Goal: Find specific page/section: Find specific page/section

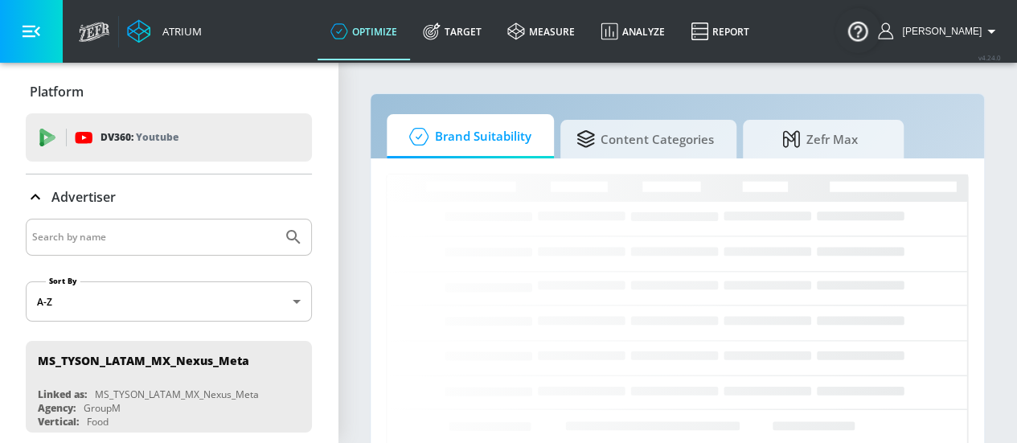
click at [1001, 23] on icon "button" at bounding box center [991, 31] width 19 height 19
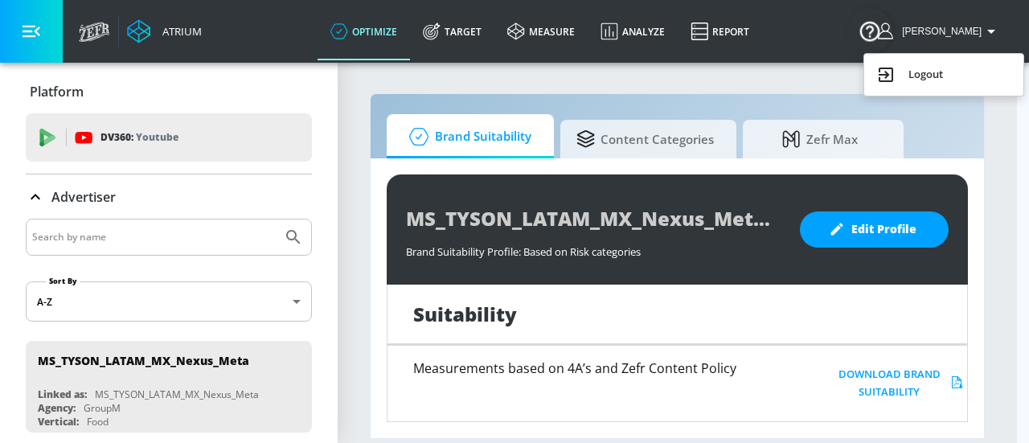
click at [93, 131] on div at bounding box center [514, 221] width 1029 height 443
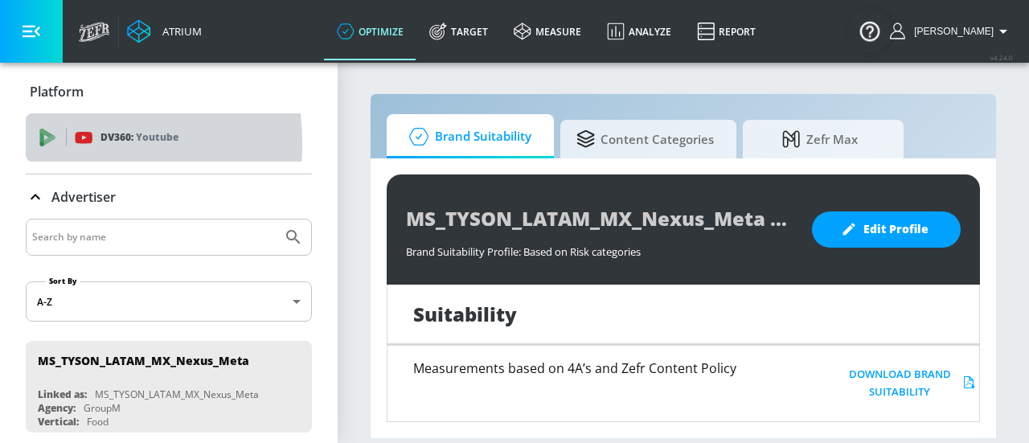
click at [32, 144] on div "DV360: Youtube" at bounding box center [169, 137] width 286 height 48
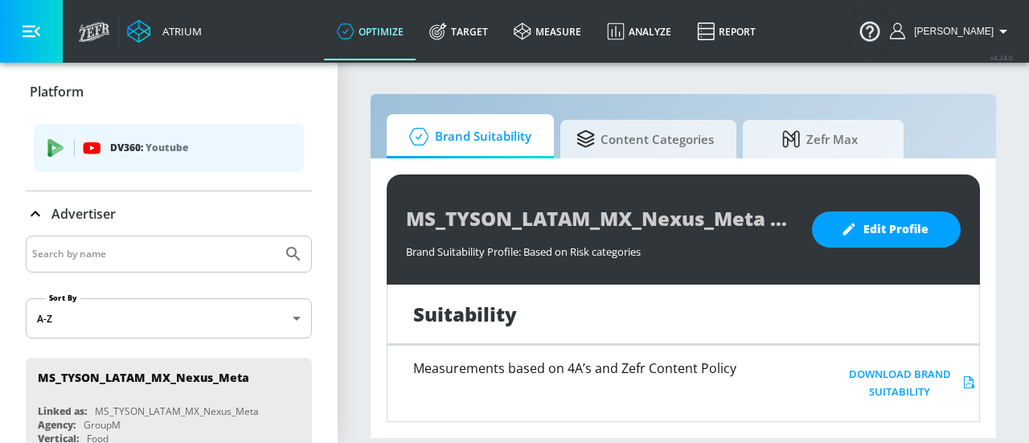
click at [51, 204] on div "Advertiser" at bounding box center [71, 213] width 90 height 19
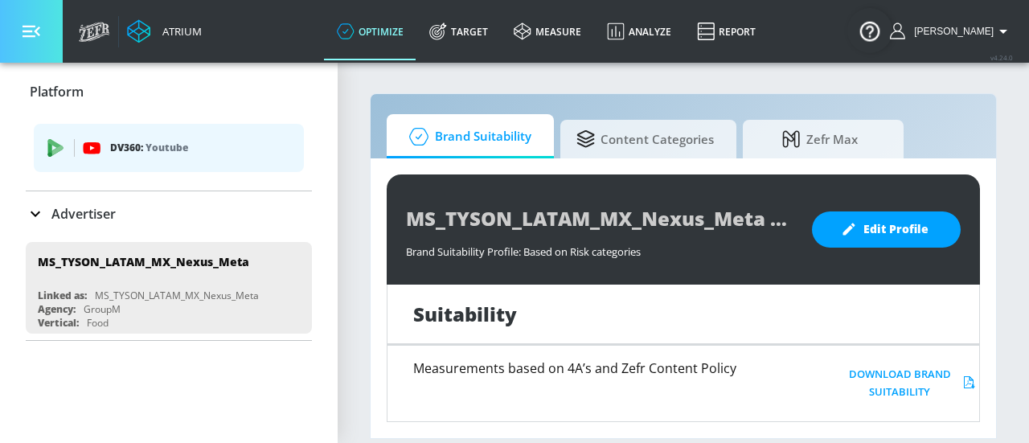
click at [48, 31] on button "button" at bounding box center [31, 31] width 63 height 63
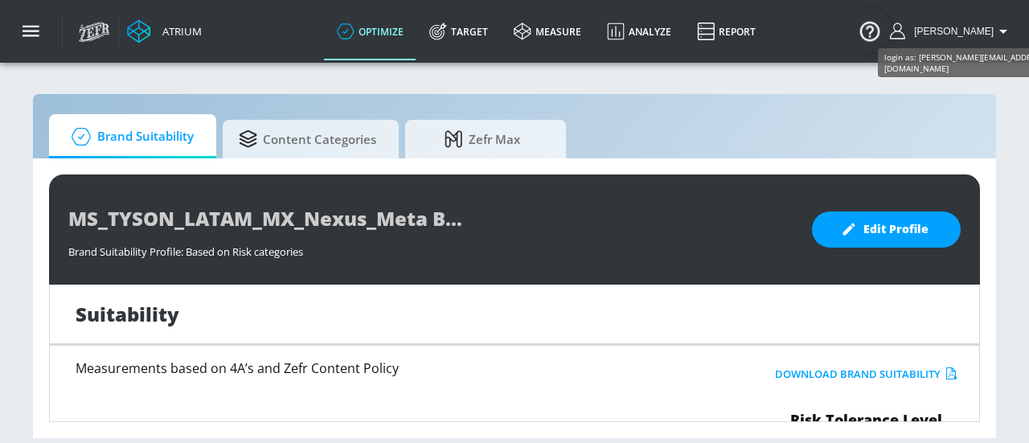
click at [986, 30] on span "[PERSON_NAME]" at bounding box center [951, 31] width 86 height 11
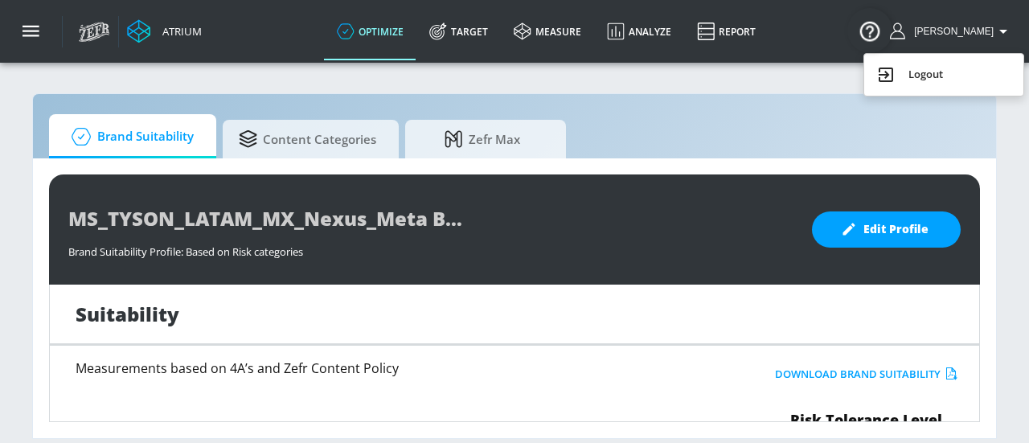
click at [78, 30] on div at bounding box center [514, 221] width 1029 height 443
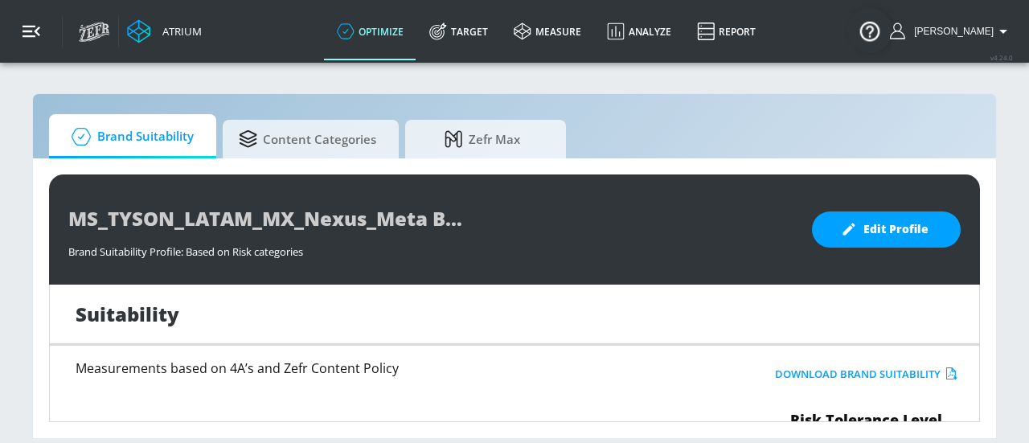
click at [35, 27] on icon "button" at bounding box center [32, 32] width 18 height 18
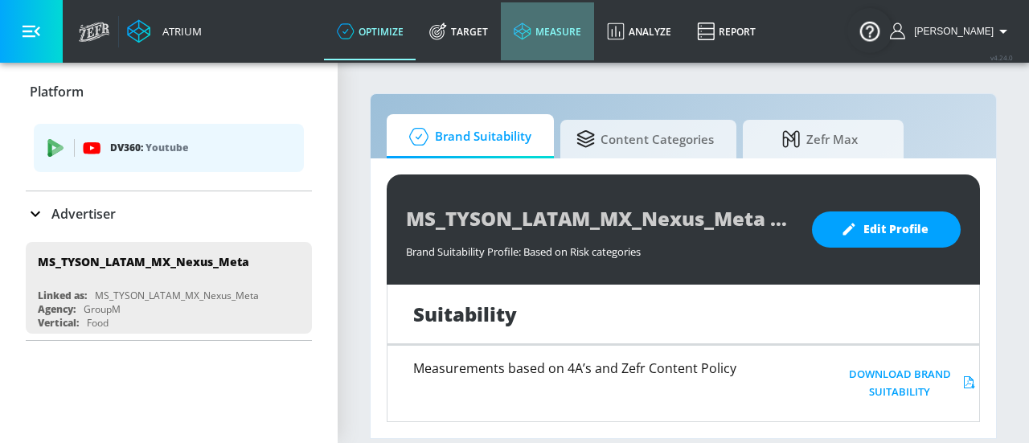
click at [594, 35] on link "measure" at bounding box center [547, 31] width 93 height 58
